Goal: Information Seeking & Learning: Check status

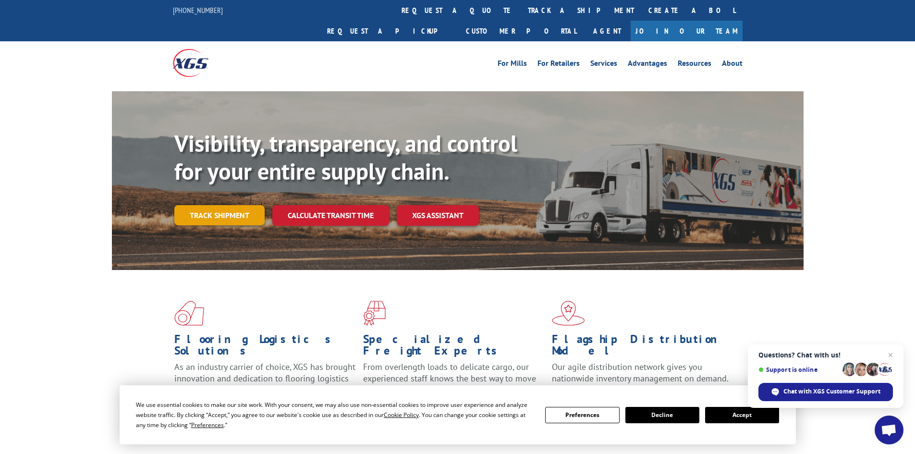
click at [214, 205] on link "Track shipment" at bounding box center [219, 215] width 90 height 20
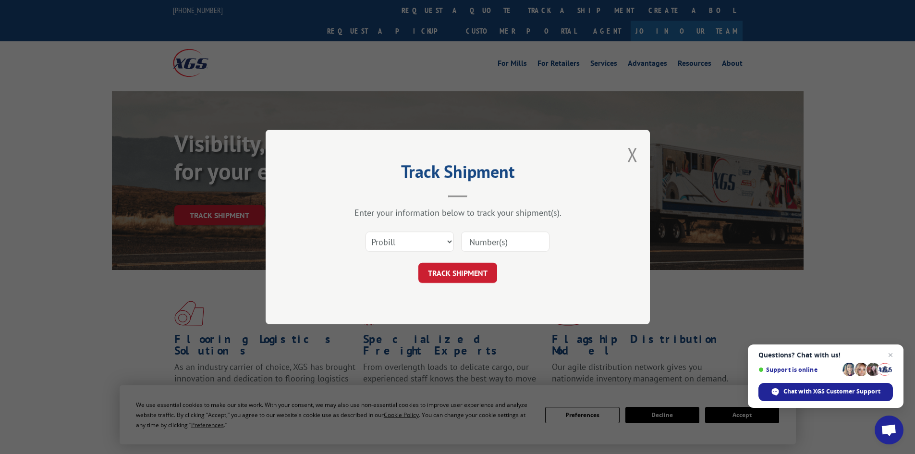
paste input "2871695"
type input "2871695"
click at [415, 249] on select "Select category... Probill BOL PO" at bounding box center [410, 242] width 88 height 20
select select "bol"
click at [366, 232] on select "Select category... Probill BOL PO" at bounding box center [410, 242] width 88 height 20
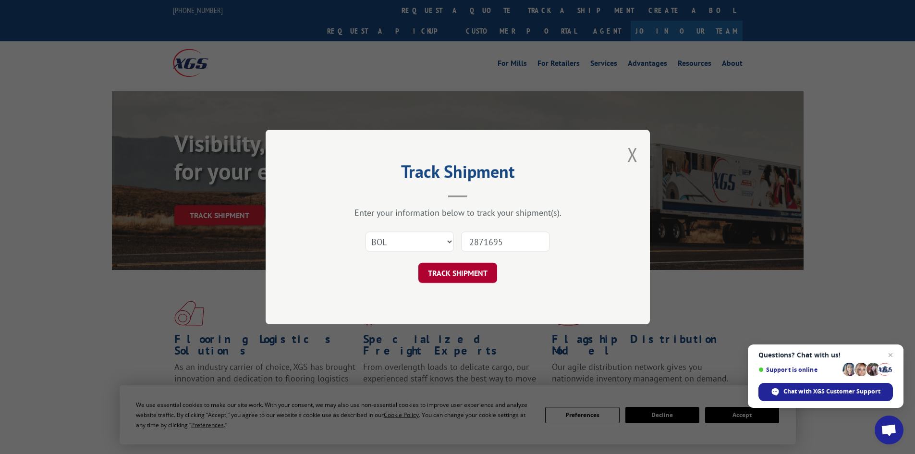
click at [456, 267] on button "TRACK SHIPMENT" at bounding box center [458, 273] width 79 height 20
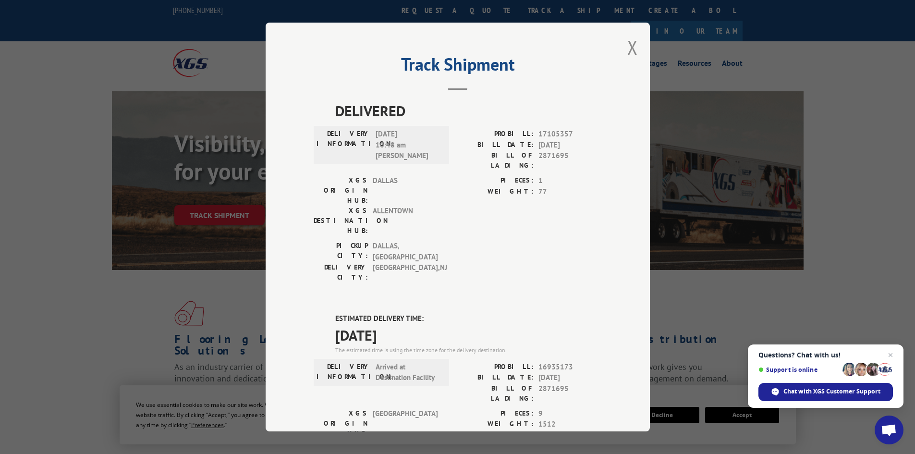
click at [635, 43] on div "Track Shipment DELIVERED DELIVERY INFORMATION: [DATE] 10:48 am [PERSON_NAME]: 1…" at bounding box center [458, 227] width 384 height 409
click at [628, 54] on button "Close modal" at bounding box center [633, 47] width 11 height 25
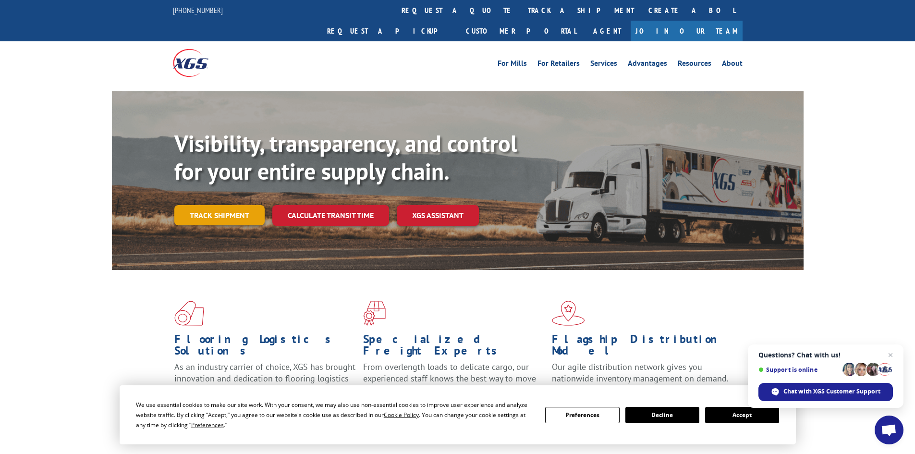
click at [228, 205] on link "Track shipment" at bounding box center [219, 215] width 90 height 20
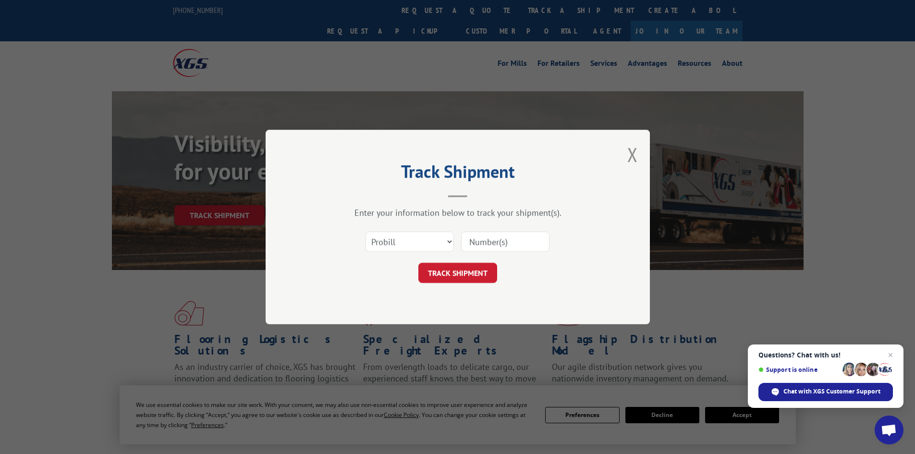
paste input "2870242"
type input "2870242"
click at [433, 242] on select "Select category... Probill BOL PO" at bounding box center [410, 242] width 88 height 20
select select "bol"
click at [366, 232] on select "Select category... Probill BOL PO" at bounding box center [410, 242] width 88 height 20
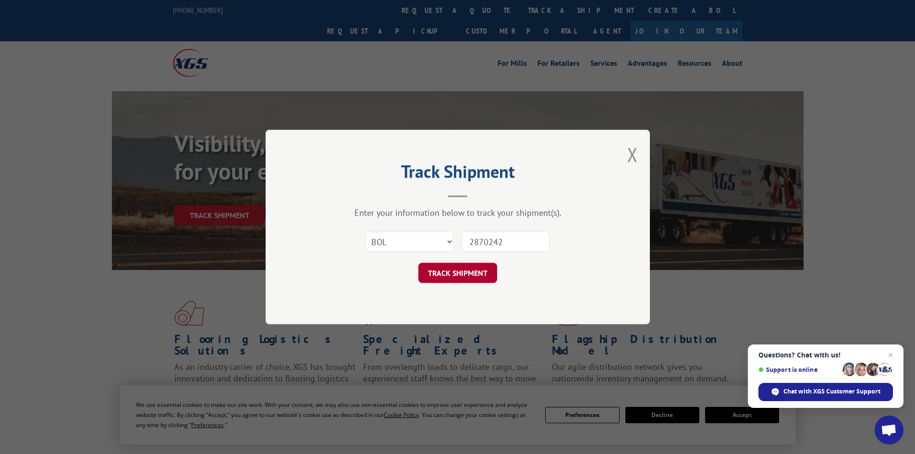
click at [435, 281] on button "TRACK SHIPMENT" at bounding box center [458, 273] width 79 height 20
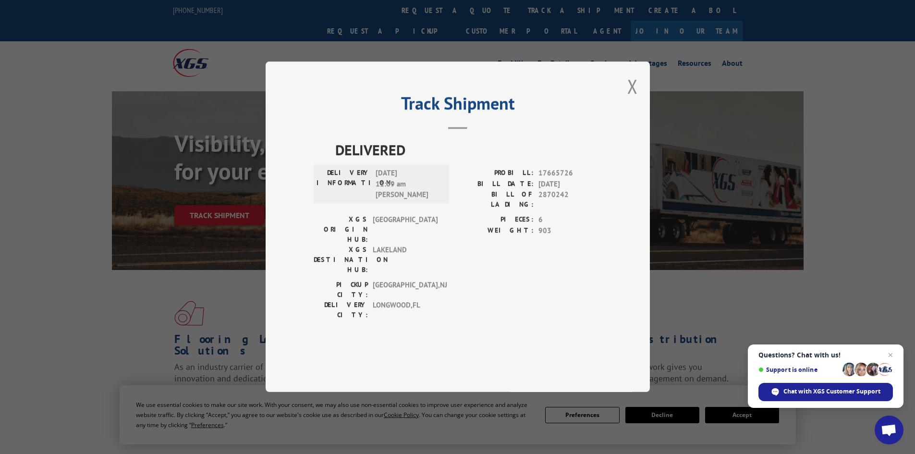
click at [629, 99] on button "Close modal" at bounding box center [633, 86] width 11 height 25
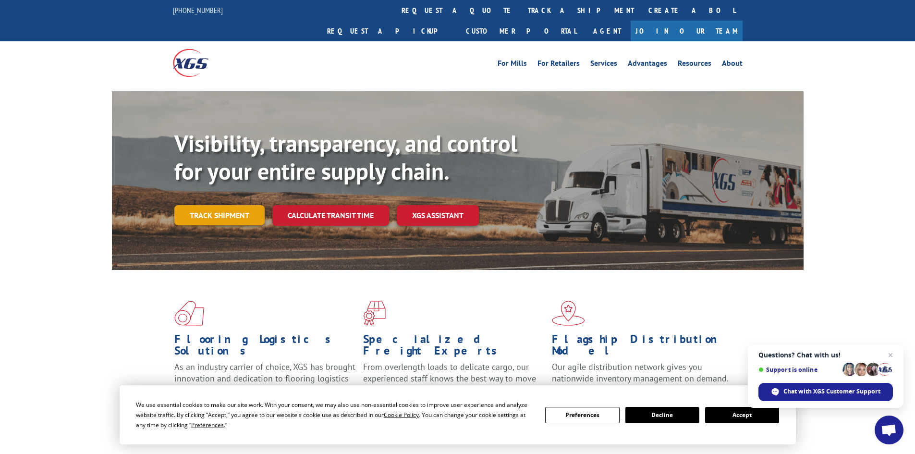
click at [234, 205] on link "Track shipment" at bounding box center [219, 215] width 90 height 20
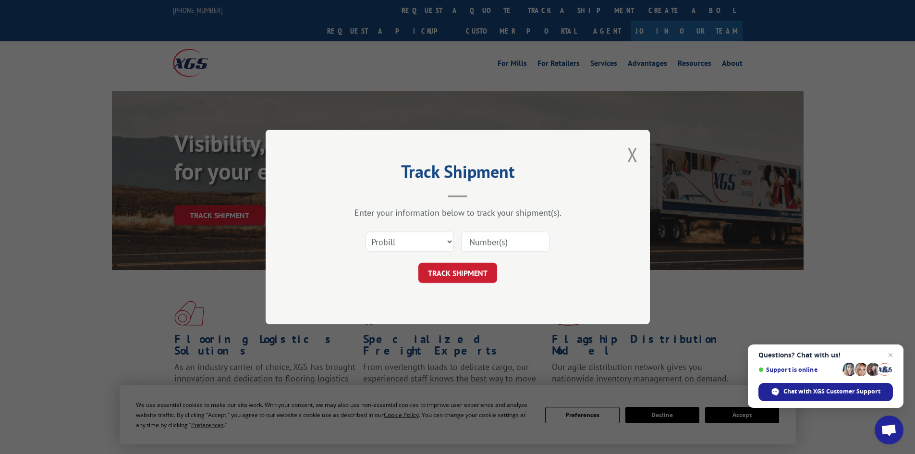
paste input "2874577"
type input "2874577"
click at [428, 239] on select "Select category... Probill BOL PO" at bounding box center [410, 242] width 88 height 20
select select "bol"
click at [366, 232] on select "Select category... Probill BOL PO" at bounding box center [410, 242] width 88 height 20
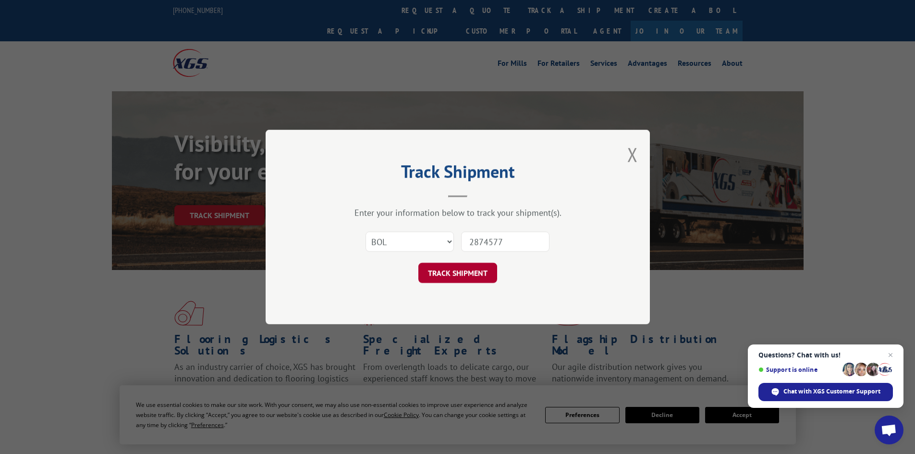
click at [444, 270] on button "TRACK SHIPMENT" at bounding box center [458, 273] width 79 height 20
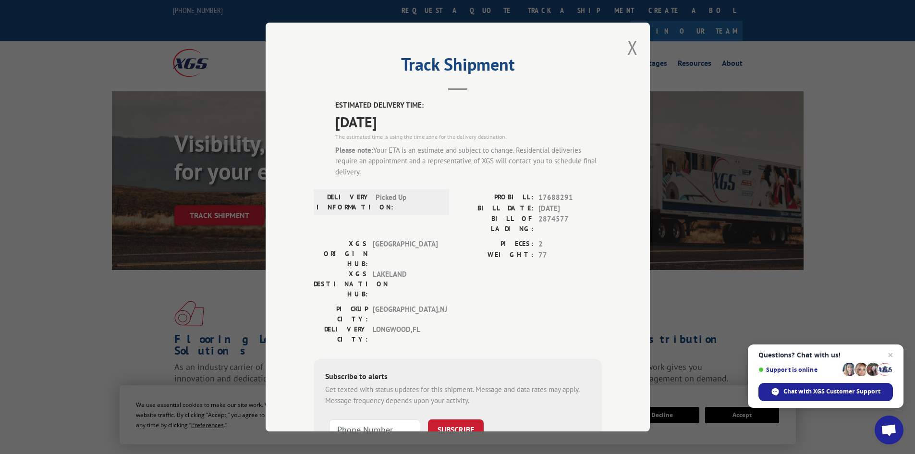
click at [636, 45] on div "Track Shipment ESTIMATED DELIVERY TIME: [DATE] The estimated time is using the …" at bounding box center [458, 227] width 384 height 409
click at [628, 50] on button "Close modal" at bounding box center [633, 47] width 11 height 25
